Goal: Task Accomplishment & Management: Complete application form

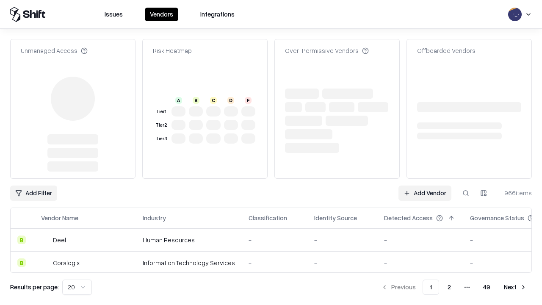
click at [424, 185] on link "Add Vendor" at bounding box center [424, 192] width 53 height 15
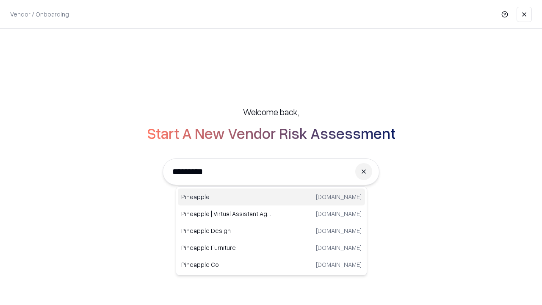
click at [271, 197] on div "Pineapple [DOMAIN_NAME]" at bounding box center [271, 196] width 187 height 17
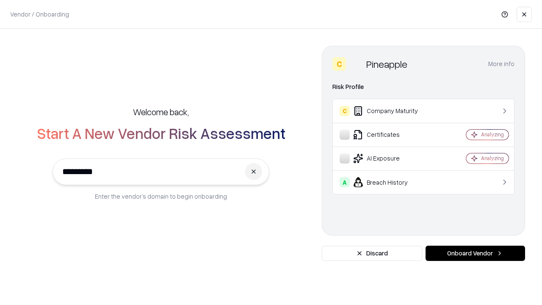
type input "*********"
click at [475, 253] on button "Onboard Vendor" at bounding box center [474, 252] width 99 height 15
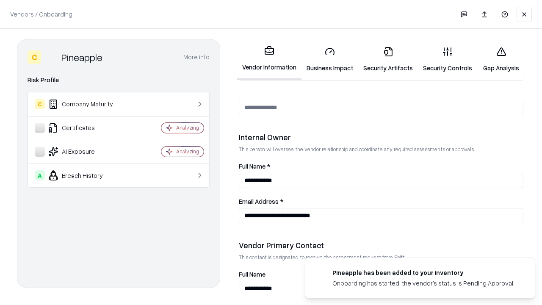
scroll to position [438, 0]
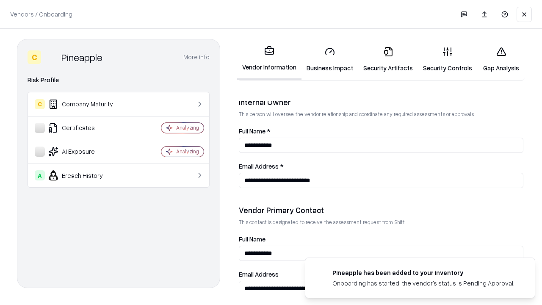
click at [330, 59] on link "Business Impact" at bounding box center [329, 59] width 57 height 39
click at [388, 59] on link "Security Artifacts" at bounding box center [388, 59] width 60 height 39
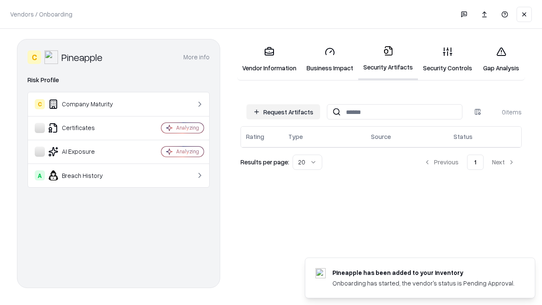
click at [283, 112] on button "Request Artifacts" at bounding box center [283, 111] width 74 height 15
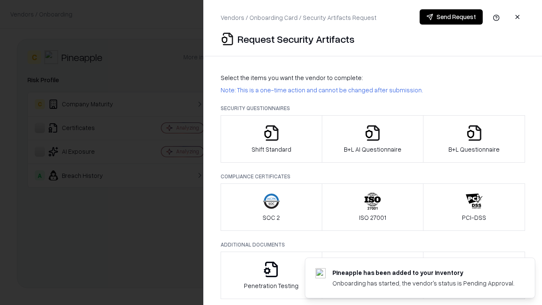
click at [271, 139] on icon "button" at bounding box center [271, 132] width 17 height 17
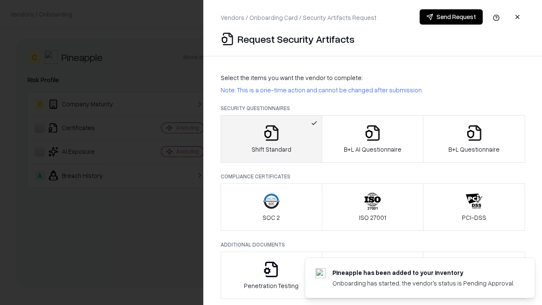
click at [451, 17] on button "Send Request" at bounding box center [450, 16] width 63 height 15
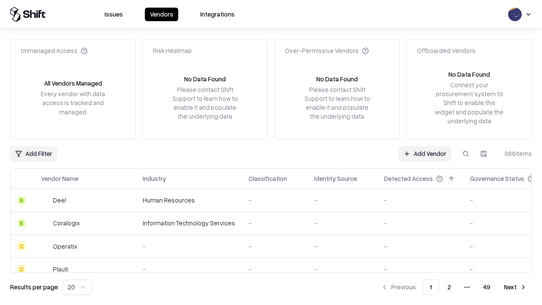
click at [466, 153] on button at bounding box center [465, 153] width 15 height 15
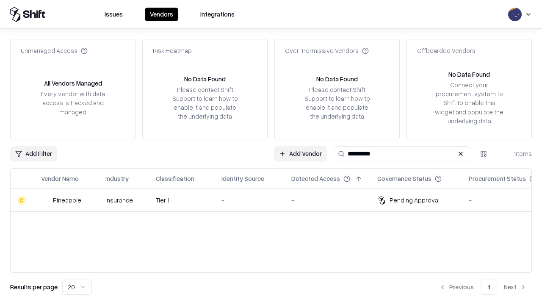
type input "*********"
click at [276, 200] on div "-" at bounding box center [249, 200] width 56 height 9
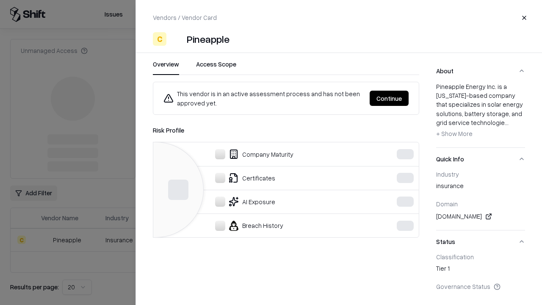
click at [389, 98] on button "Continue" at bounding box center [388, 98] width 39 height 15
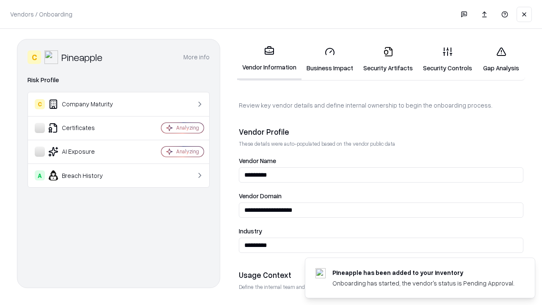
click at [388, 59] on link "Security Artifacts" at bounding box center [388, 59] width 60 height 39
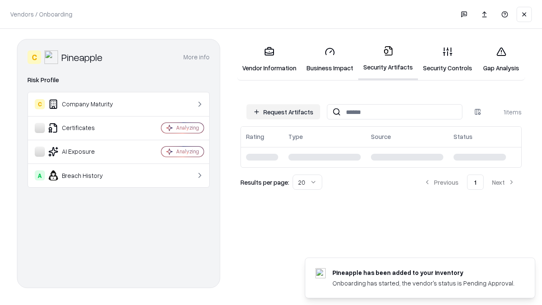
click at [447, 59] on link "Security Controls" at bounding box center [447, 59] width 59 height 39
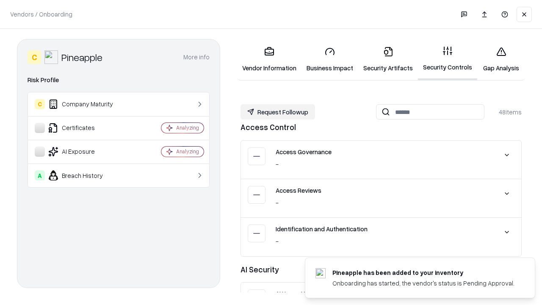
click at [278, 112] on button "Request Followup" at bounding box center [277, 111] width 74 height 15
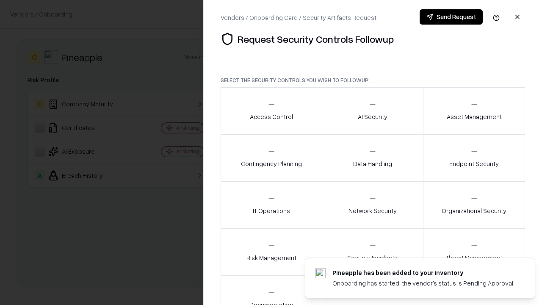
click at [271, 111] on div "Access Control" at bounding box center [271, 110] width 43 height 21
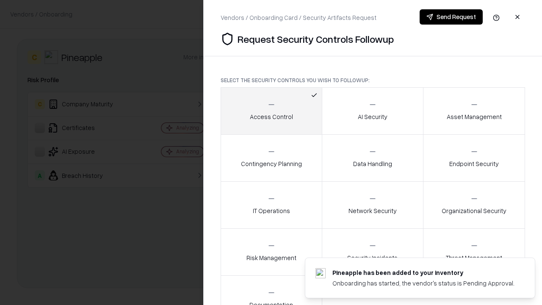
click at [451, 17] on button "Send Request" at bounding box center [450, 16] width 63 height 15
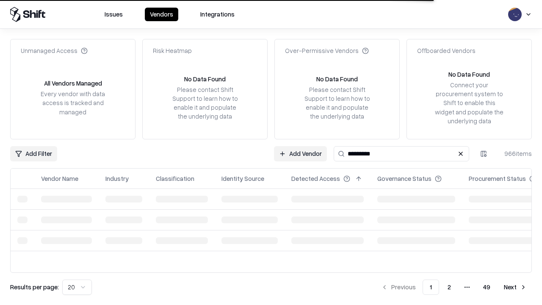
type input "*********"
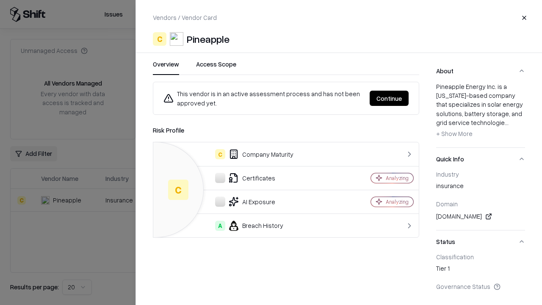
click at [389, 98] on button "Continue" at bounding box center [388, 98] width 39 height 15
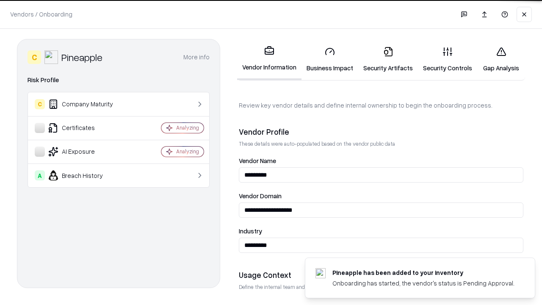
click at [501, 59] on link "Gap Analysis" at bounding box center [501, 59] width 48 height 39
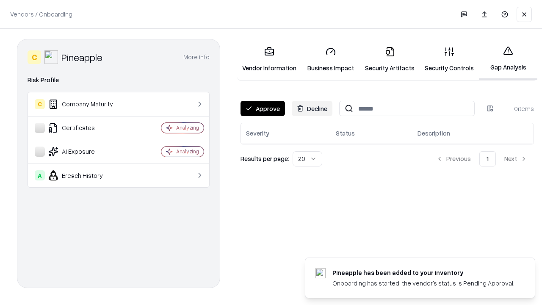
click at [262, 108] on button "Approve" at bounding box center [262, 108] width 44 height 15
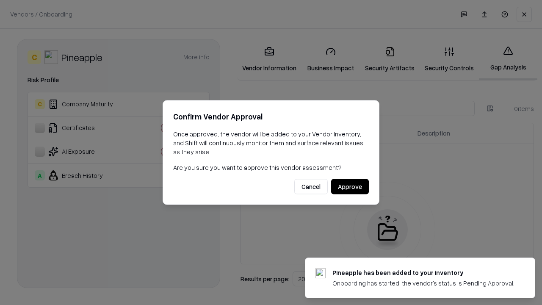
click at [350, 186] on button "Approve" at bounding box center [350, 186] width 38 height 15
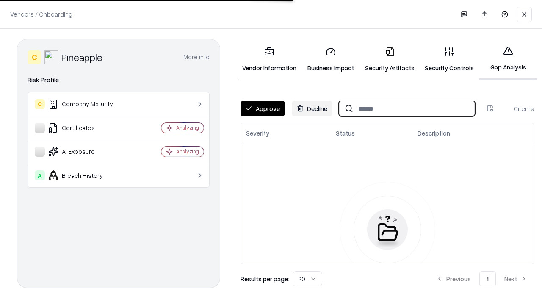
type input "*********"
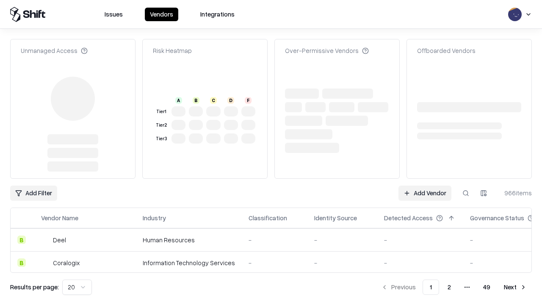
click at [424, 193] on link "Add Vendor" at bounding box center [424, 192] width 53 height 15
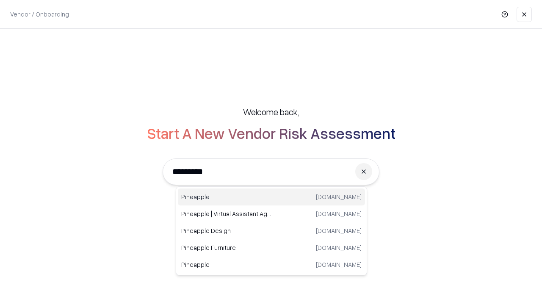
click at [271, 197] on div "Pineapple [DOMAIN_NAME]" at bounding box center [271, 196] width 187 height 17
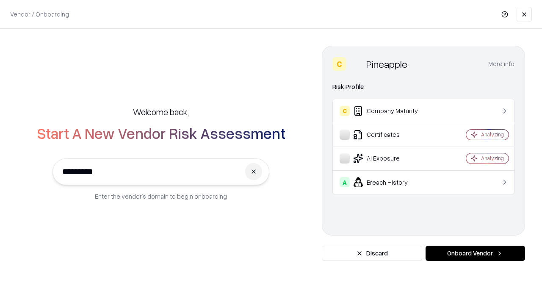
type input "*********"
click at [475, 253] on button "Onboard Vendor" at bounding box center [474, 252] width 99 height 15
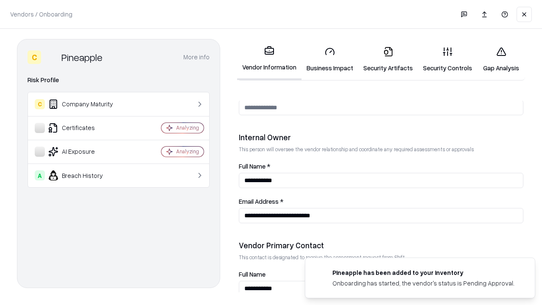
scroll to position [438, 0]
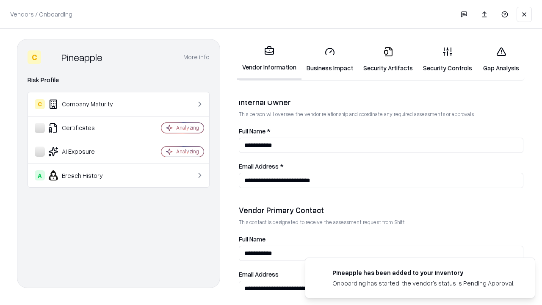
click at [501, 59] on link "Gap Analysis" at bounding box center [501, 59] width 48 height 39
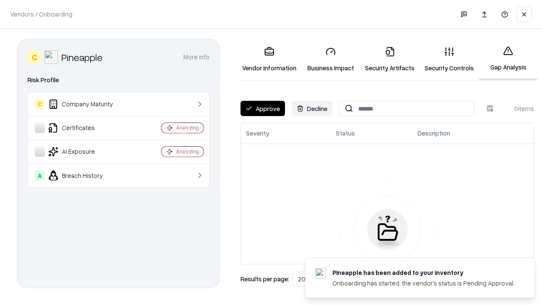
click at [262, 108] on button "Approve" at bounding box center [262, 108] width 44 height 15
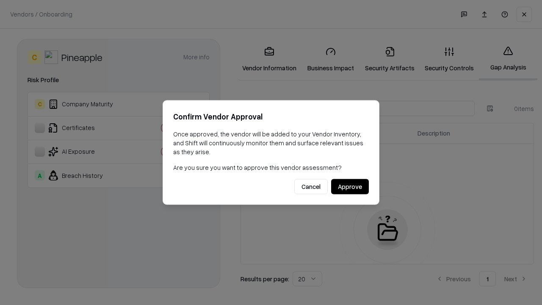
click at [350, 186] on button "Approve" at bounding box center [350, 186] width 38 height 15
